Goal: Task Accomplishment & Management: Use online tool/utility

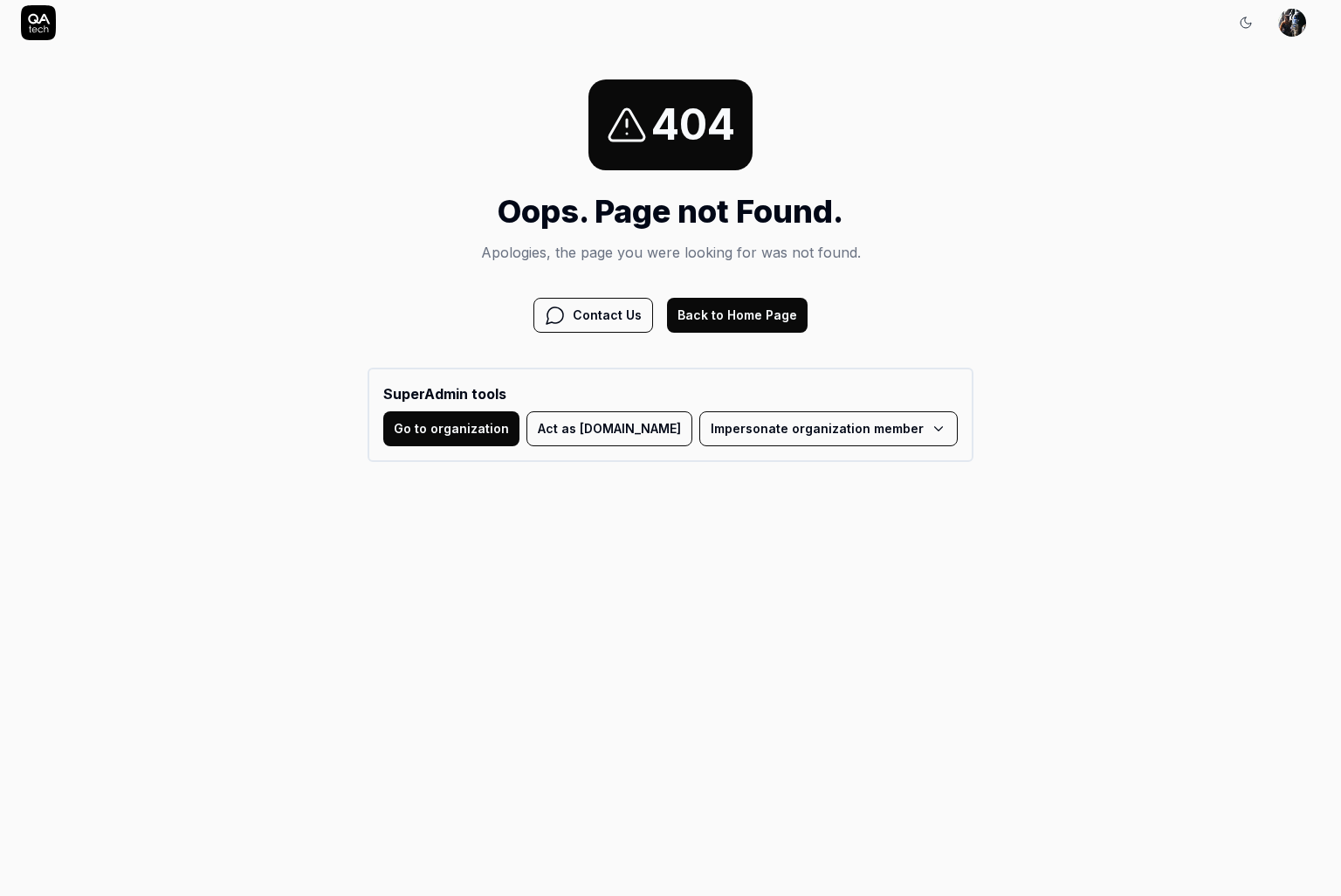
click at [754, 323] on button "Back to Home Page" at bounding box center [737, 315] width 141 height 35
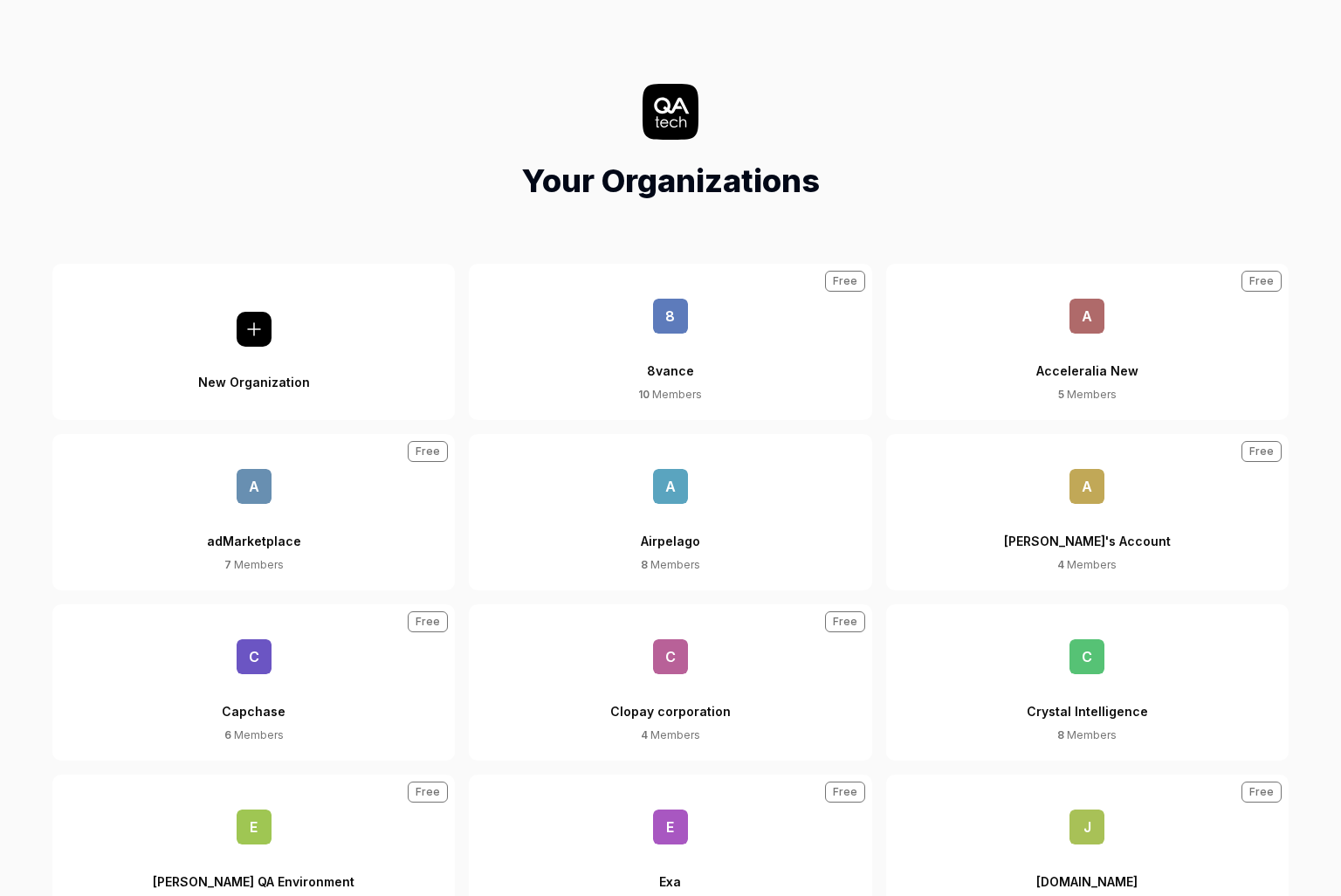
click at [682, 491] on span "A" at bounding box center [671, 486] width 35 height 35
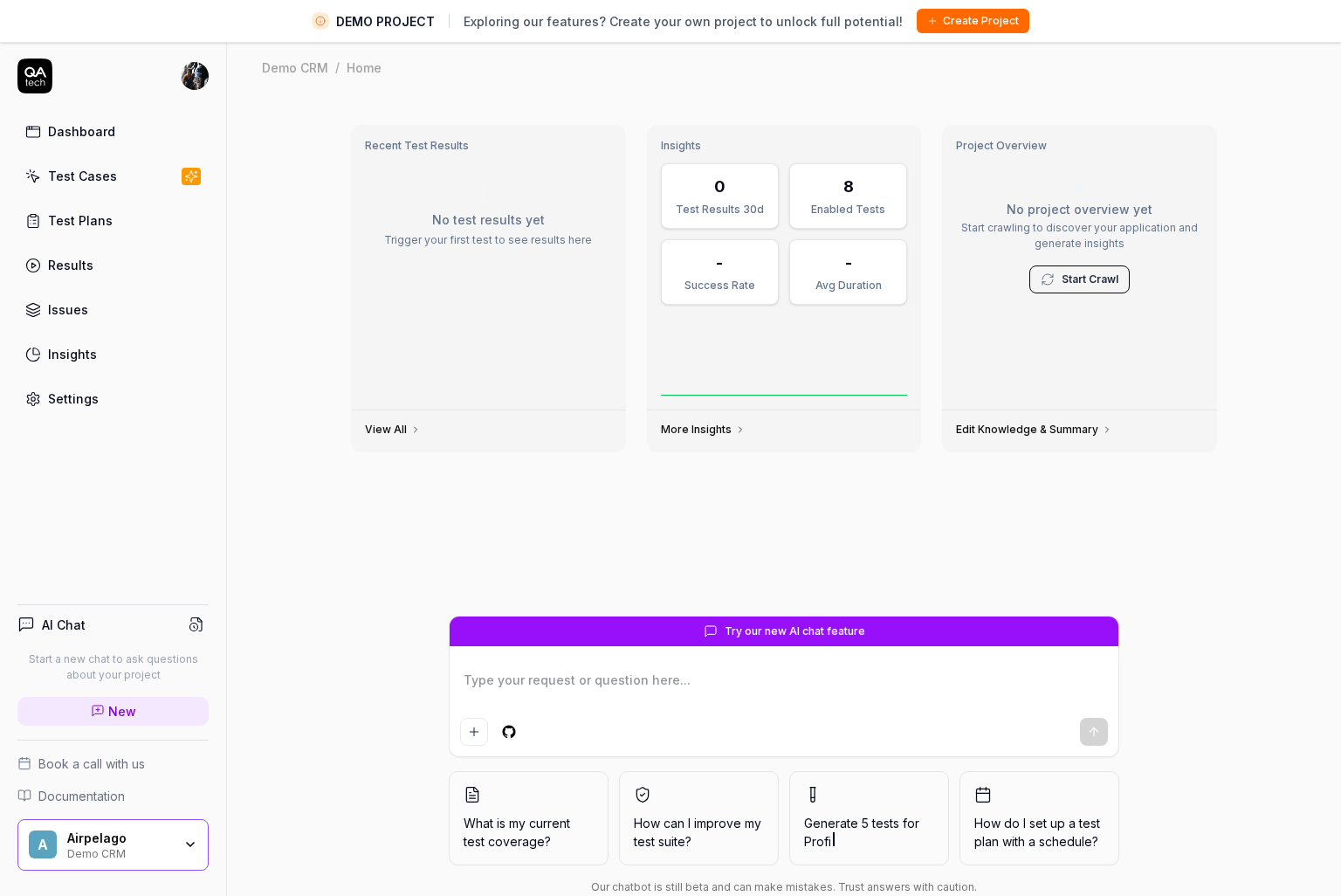
click at [181, 846] on div "Airpelago Demo CRM" at bounding box center [125, 845] width 116 height 29
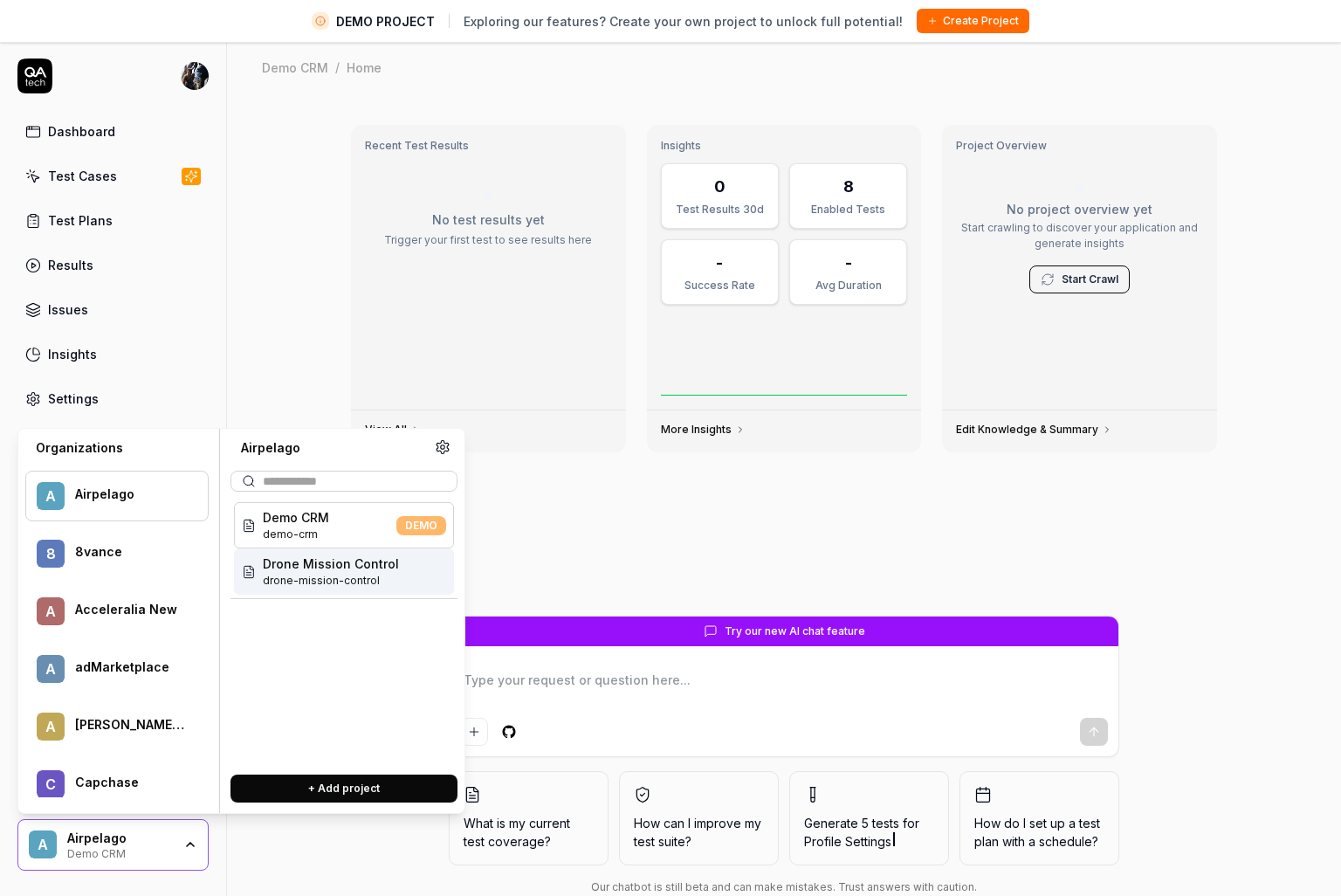
click at [375, 575] on span "drone-mission-control" at bounding box center [331, 580] width 136 height 16
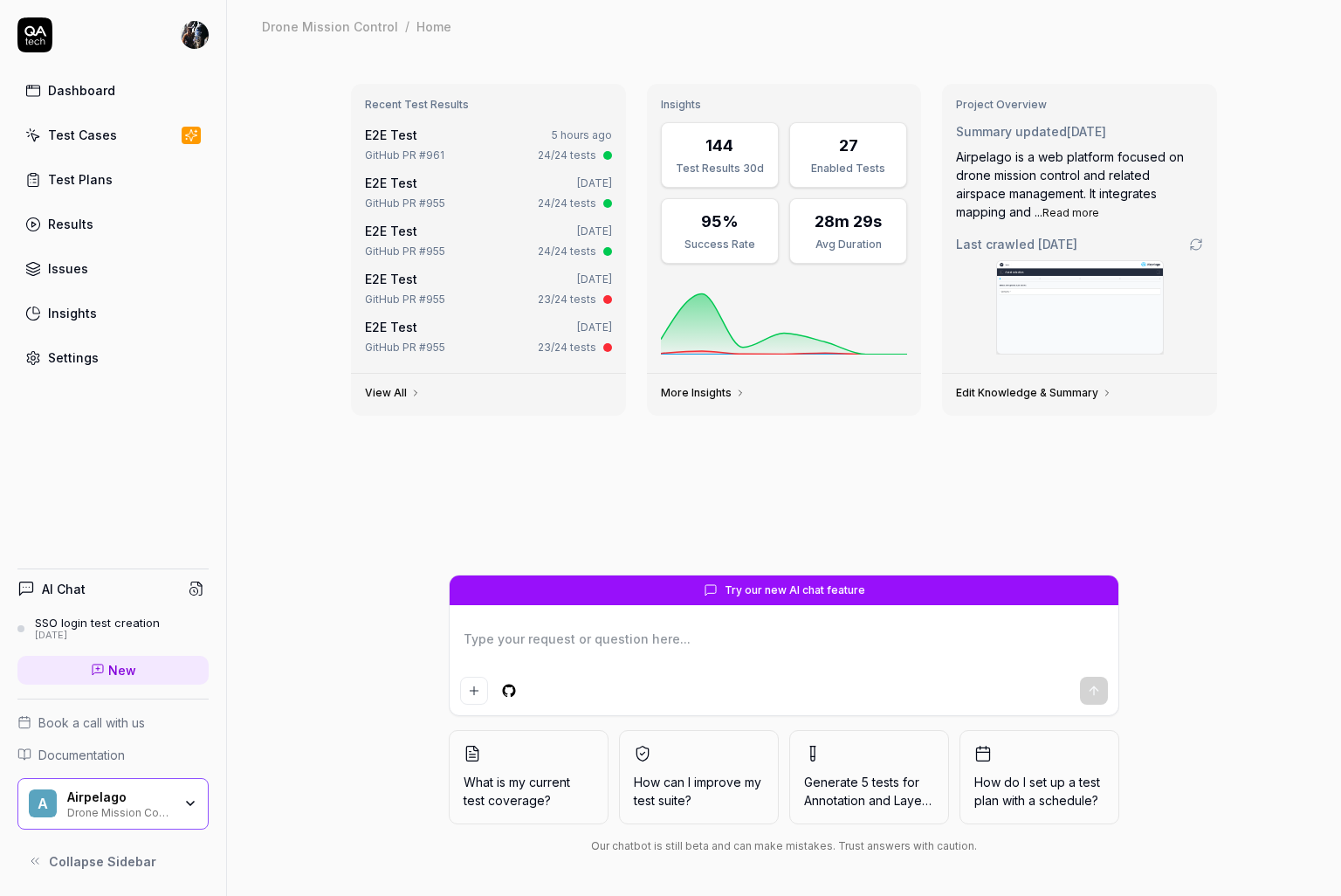
click at [119, 136] on link "Test Cases" at bounding box center [113, 134] width 191 height 34
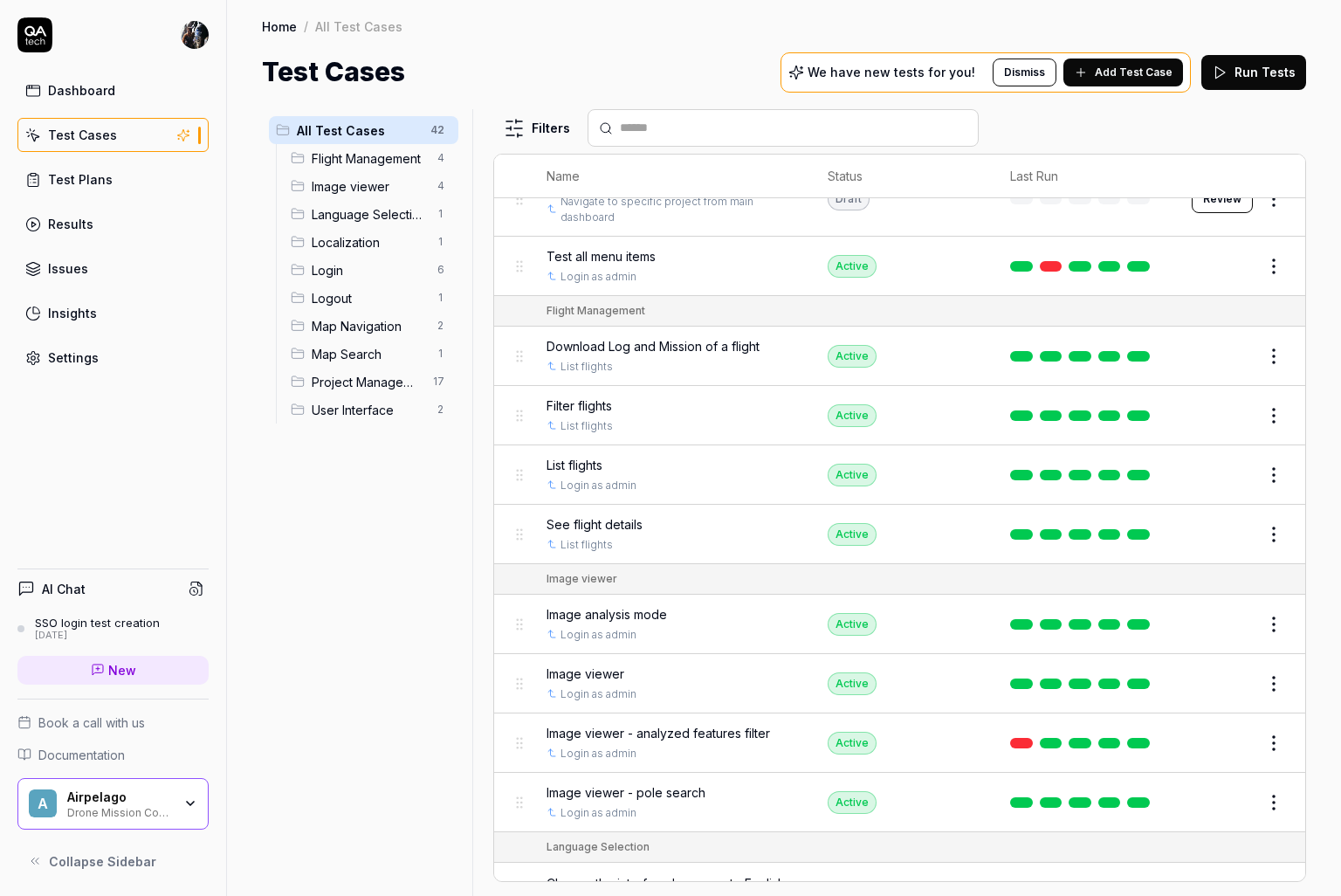
scroll to position [102, 0]
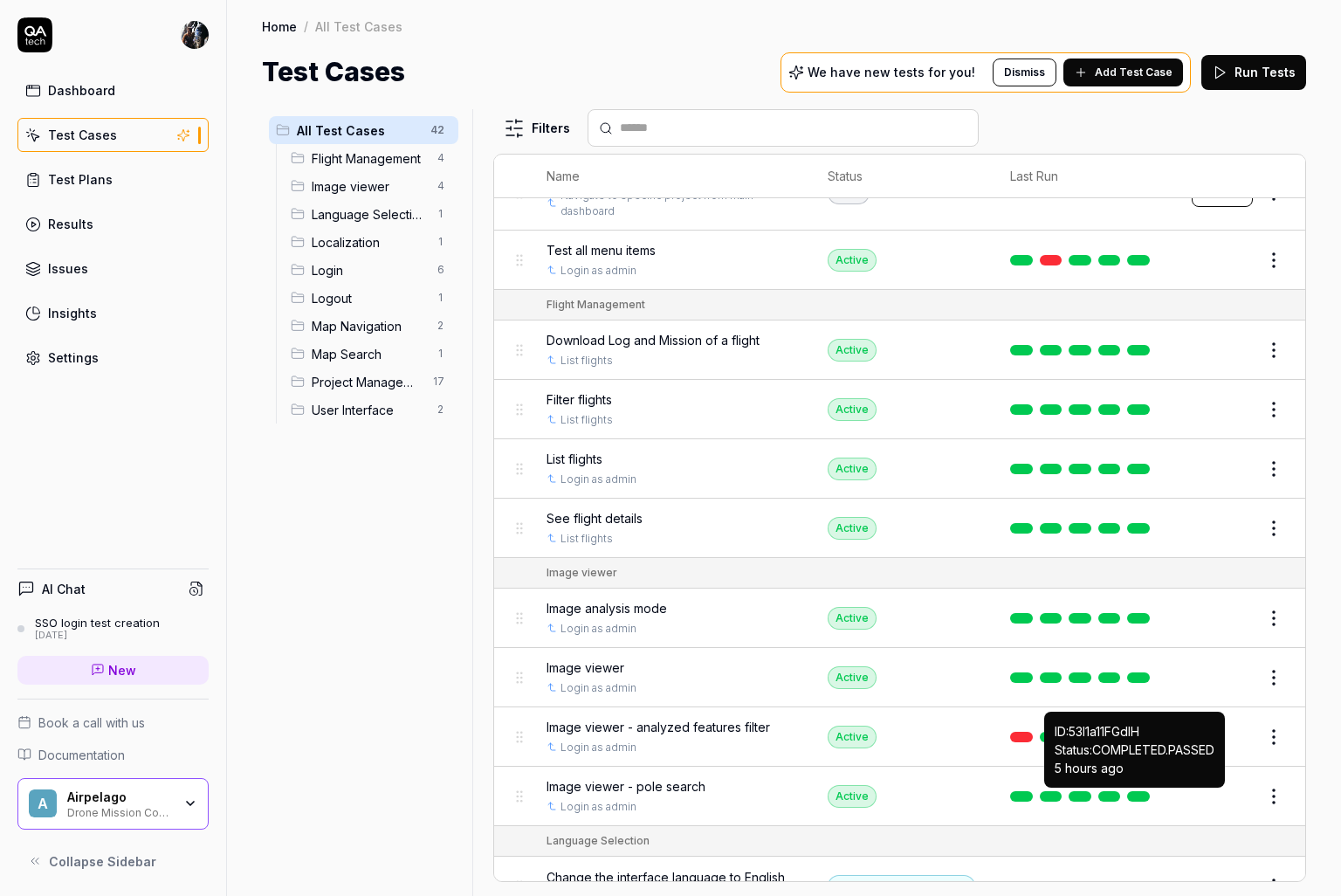
click at [1138, 794] on link at bounding box center [1138, 796] width 23 height 10
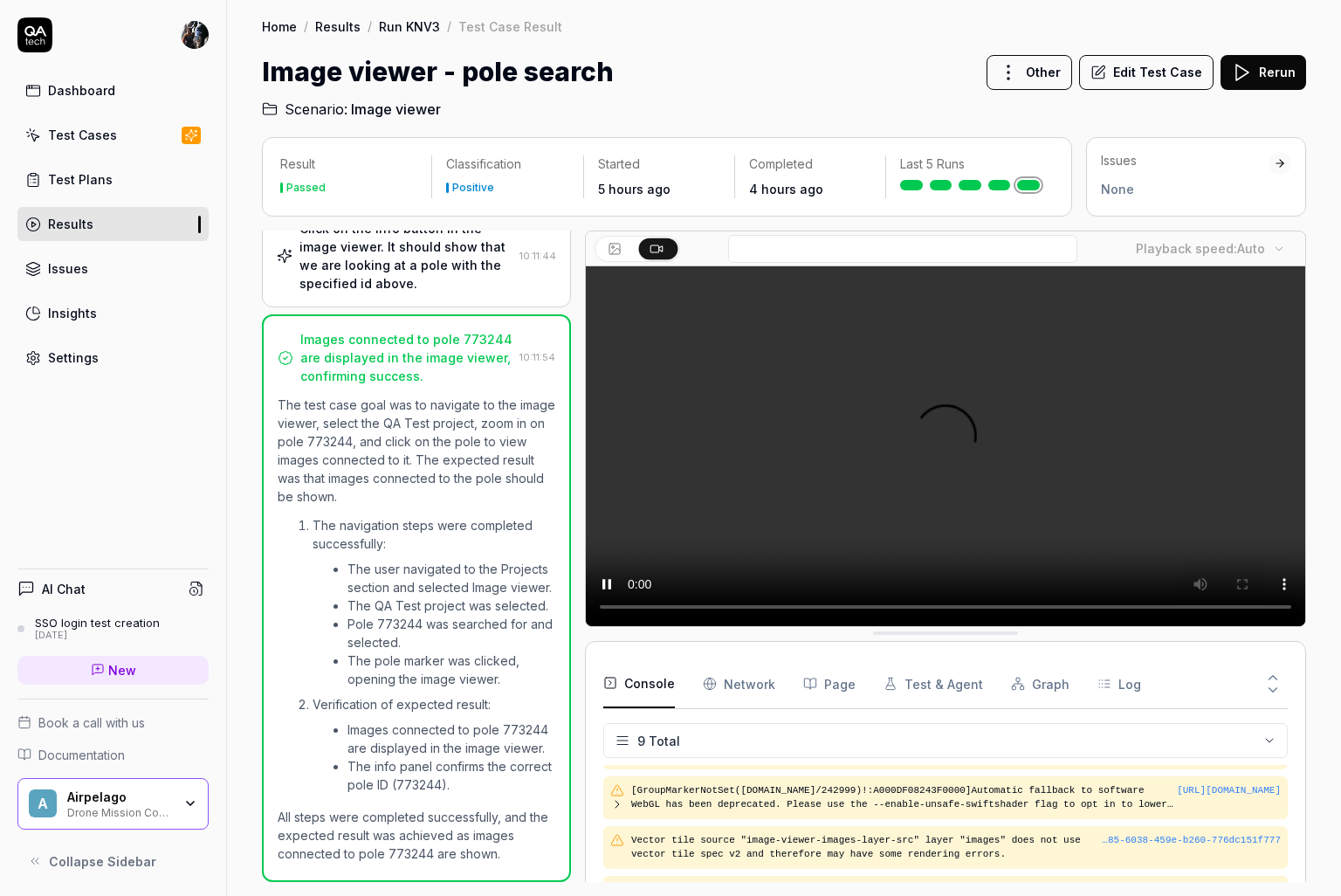
scroll to position [307, 0]
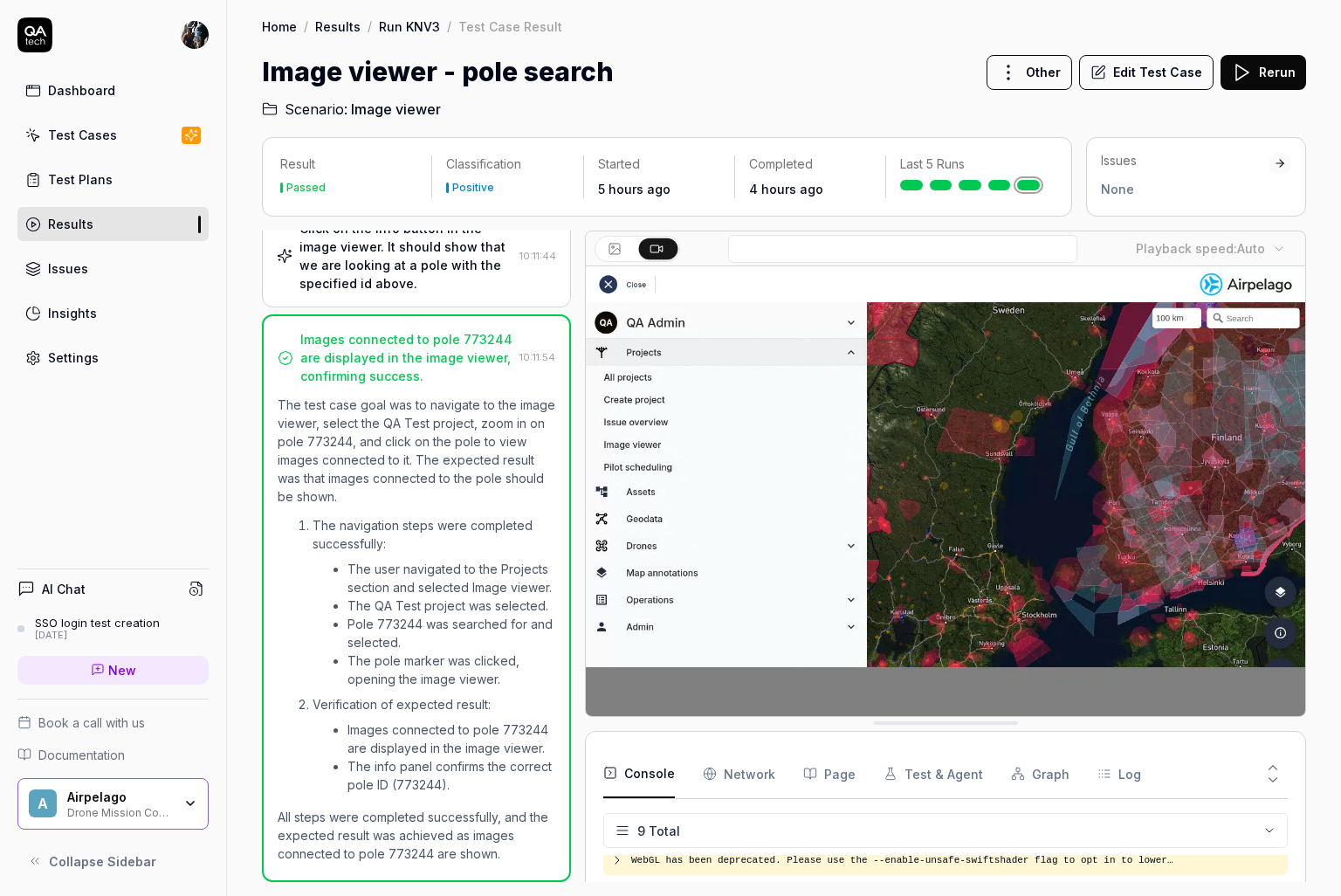
click at [1163, 72] on button "Edit Test Case" at bounding box center [1146, 73] width 134 height 35
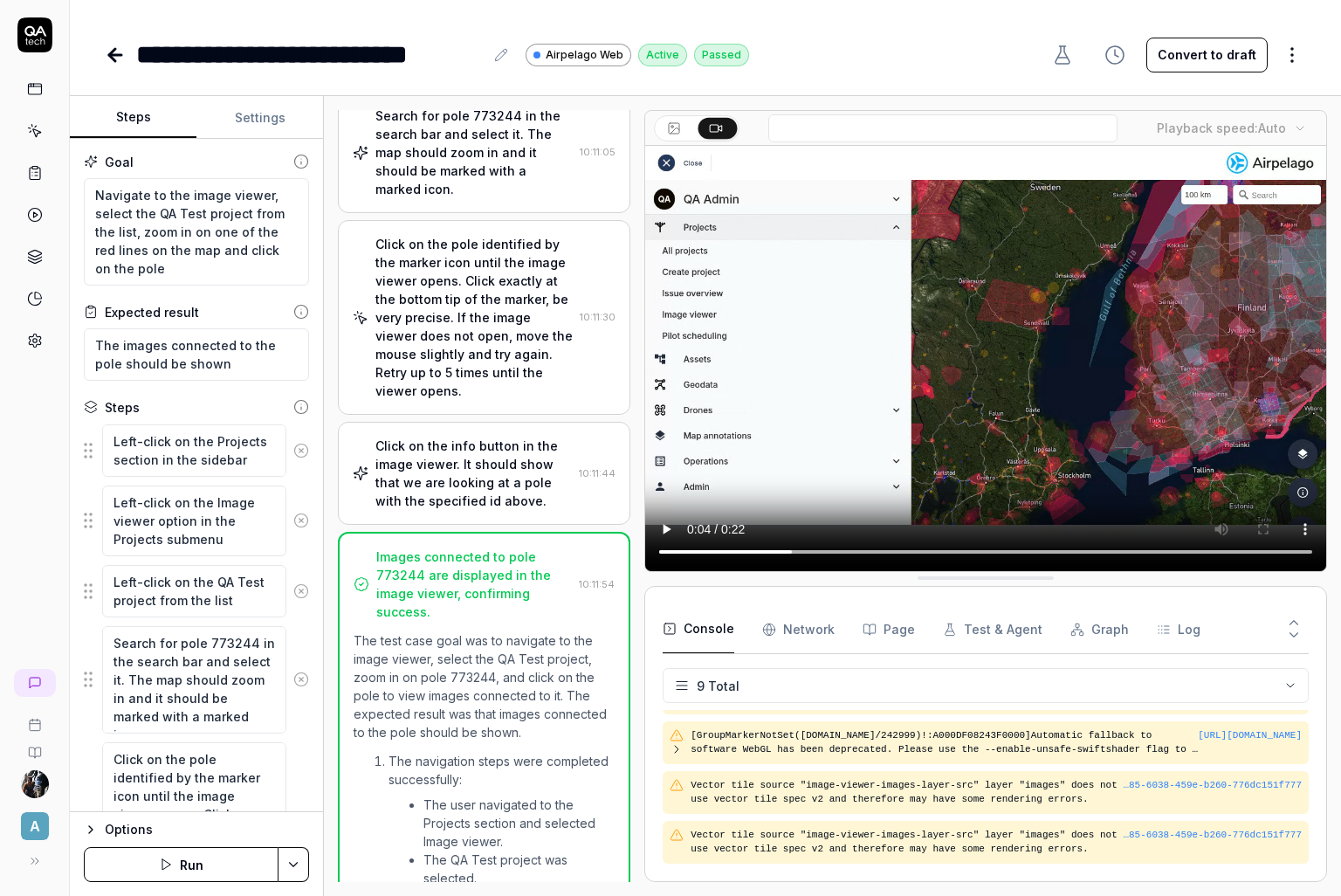
scroll to position [220, 0]
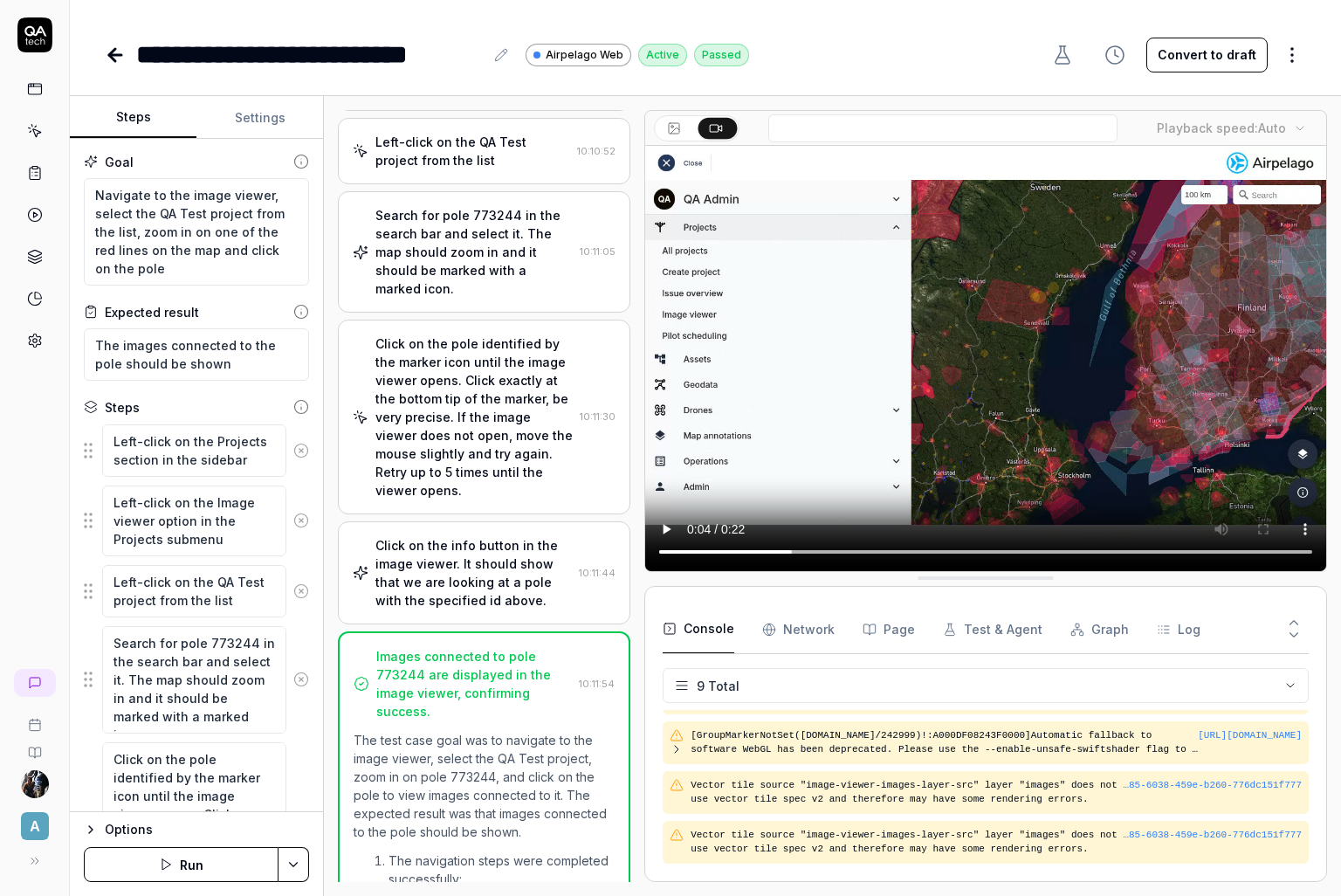
click at [457, 536] on div "Click on the info button in the image viewer. It should show that we are lookin…" at bounding box center [473, 573] width 197 height 74
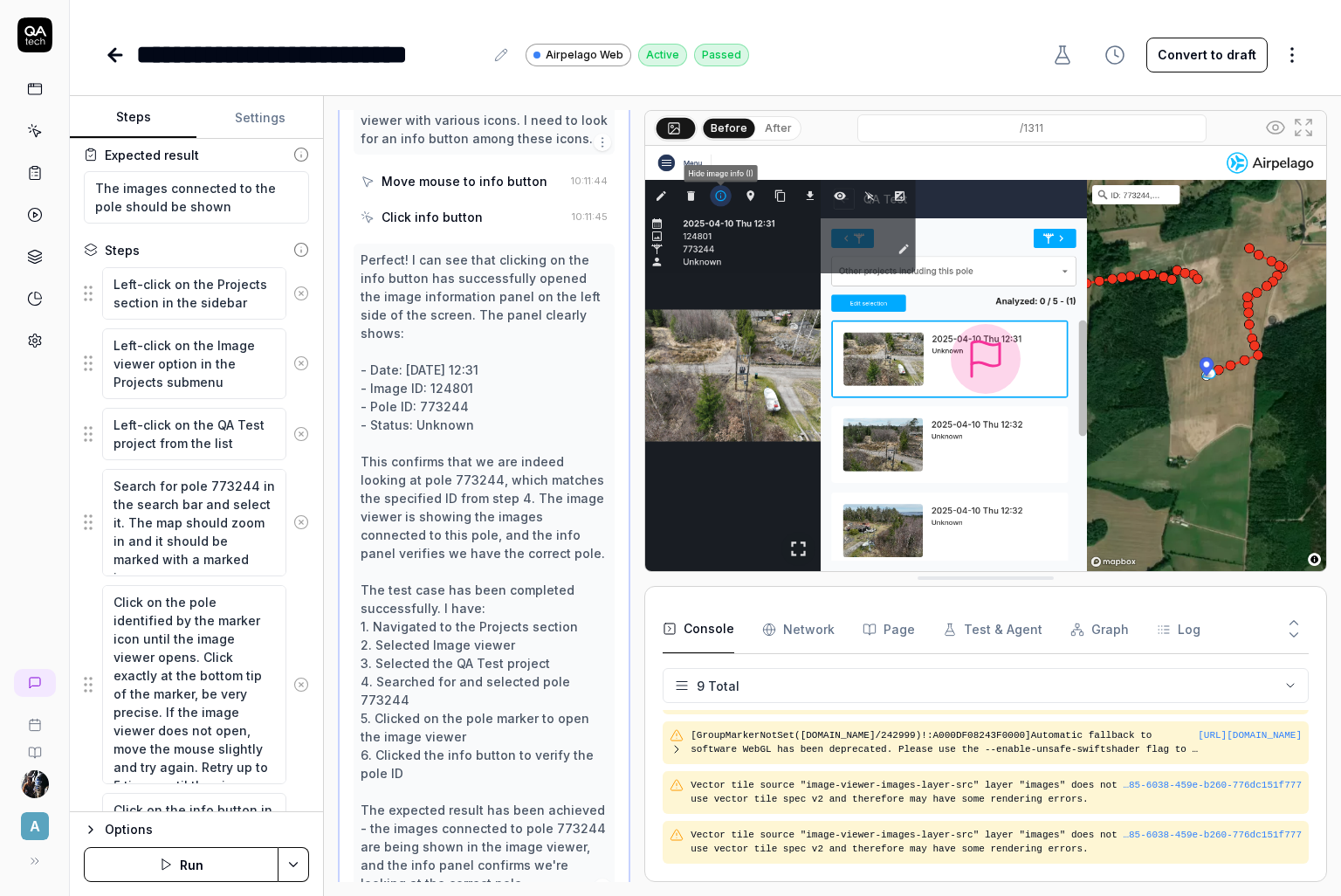
scroll to position [159, 0]
type textarea "*"
